Goal: Use online tool/utility: Utilize a website feature to perform a specific function

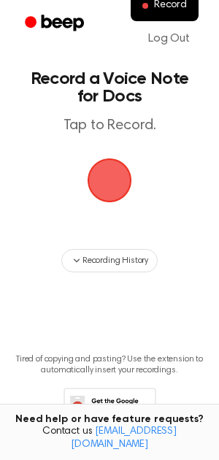
click at [104, 180] on span "button" at bounding box center [109, 180] width 56 height 56
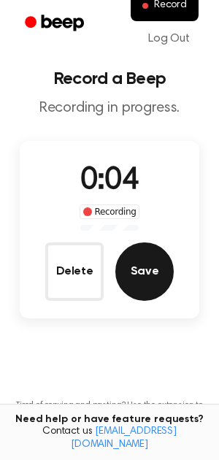
click at [150, 260] on button "Save" at bounding box center [144, 271] width 58 height 58
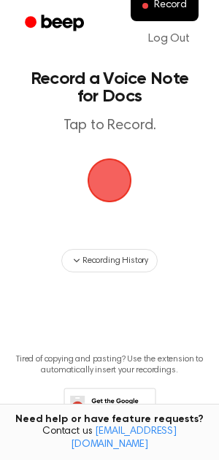
click at [124, 177] on span "button" at bounding box center [110, 180] width 45 height 45
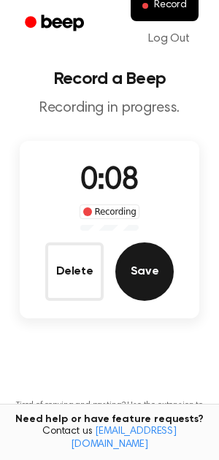
click at [149, 270] on button "Save" at bounding box center [144, 271] width 58 height 58
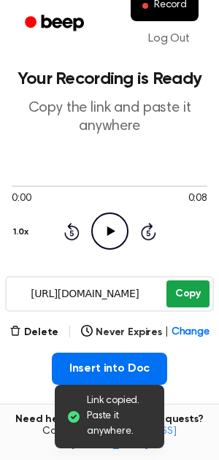
click at [191, 291] on button "Copy" at bounding box center [187, 293] width 43 height 27
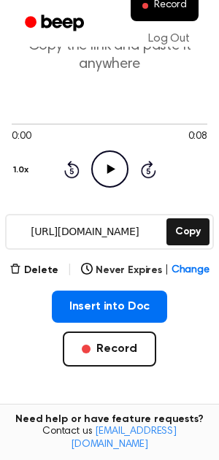
scroll to position [61, 0]
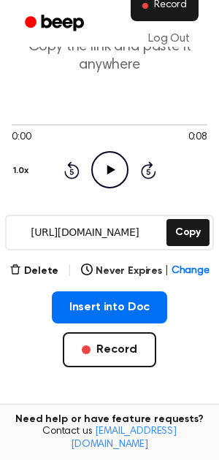
click at [170, 7] on span "Record" at bounding box center [170, 5] width 33 height 13
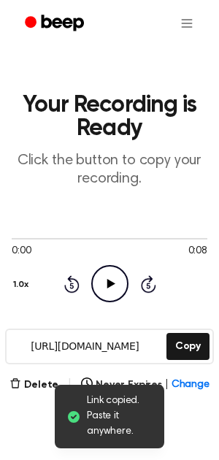
click at [96, 277] on icon "Play Audio" at bounding box center [109, 283] width 37 height 37
click at [101, 283] on icon "Pause Audio" at bounding box center [109, 283] width 37 height 37
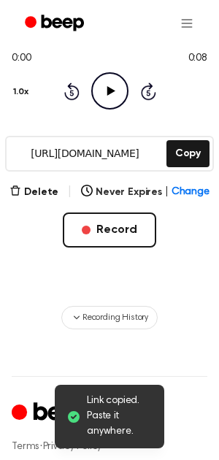
scroll to position [199, 0]
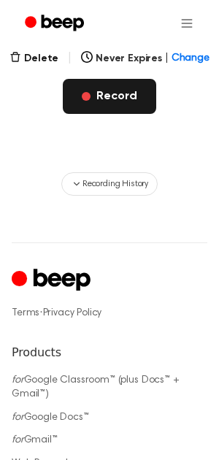
click at [126, 103] on button "Record" at bounding box center [109, 96] width 93 height 35
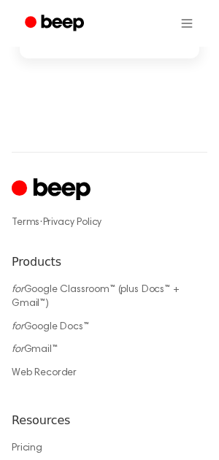
click at [123, 106] on div "Record a Beep Recording in progress. 0:01 Recording Delete Save ⚠️ We are exper…" at bounding box center [109, 278] width 219 height 1135
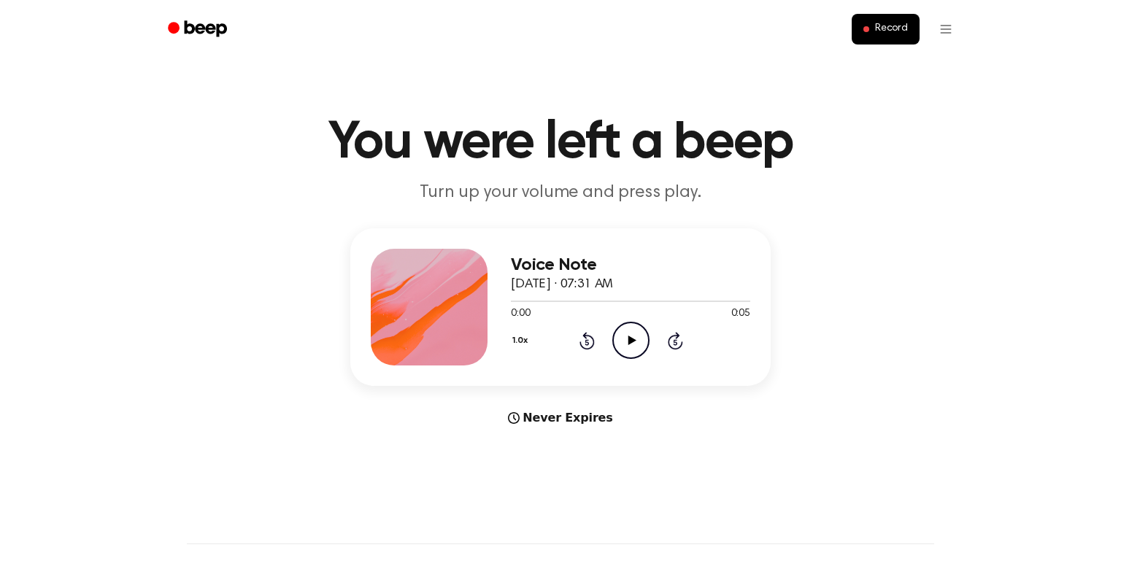
click at [626, 336] on icon "Play Audio" at bounding box center [630, 340] width 37 height 37
click at [629, 324] on icon "Play Audio" at bounding box center [630, 340] width 37 height 37
click at [636, 345] on icon "Play Audio" at bounding box center [630, 340] width 37 height 37
click at [636, 345] on icon "Pause Audio" at bounding box center [630, 340] width 37 height 37
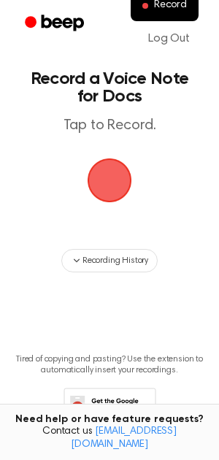
click at [110, 162] on span "button" at bounding box center [110, 180] width 50 height 50
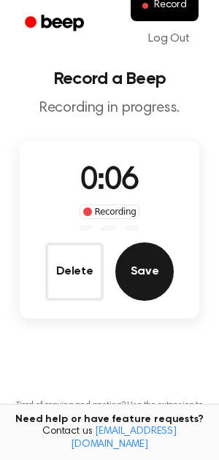
click at [145, 264] on button "Save" at bounding box center [144, 271] width 58 height 58
